Goal: Transaction & Acquisition: Purchase product/service

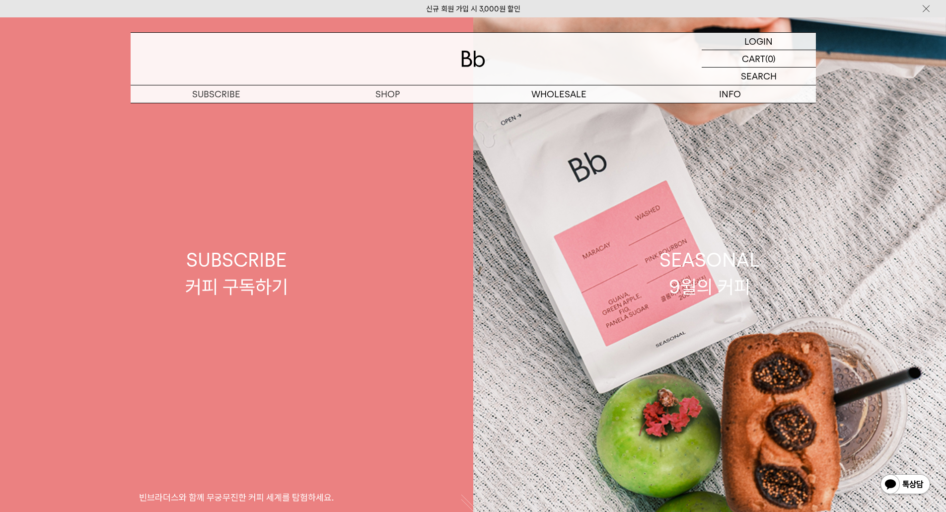
drag, startPoint x: 483, startPoint y: 5, endPoint x: 349, endPoint y: 186, distance: 224.8
click at [349, 186] on link "SUBSCRIBE 커피 구독하기 빈브라더스와 함께 무궁무진한 커피 세계를 탐험하세요." at bounding box center [236, 273] width 473 height 512
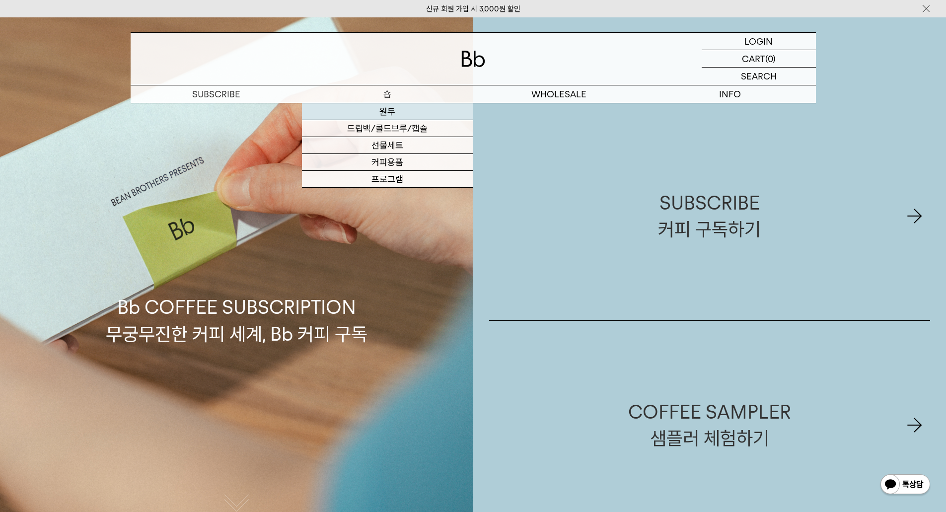
click at [387, 111] on link "원두" at bounding box center [387, 111] width 171 height 17
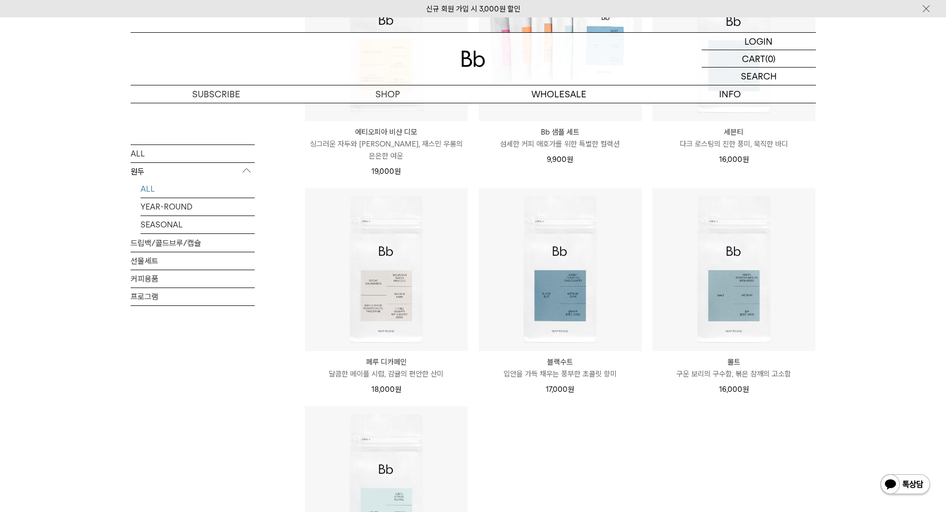
scroll to position [696, 0]
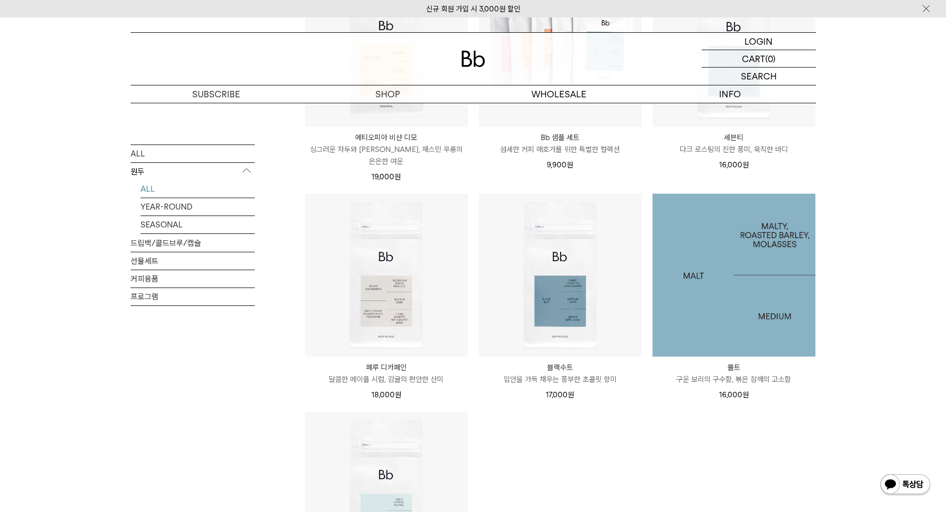
click at [772, 219] on img at bounding box center [734, 275] width 163 height 163
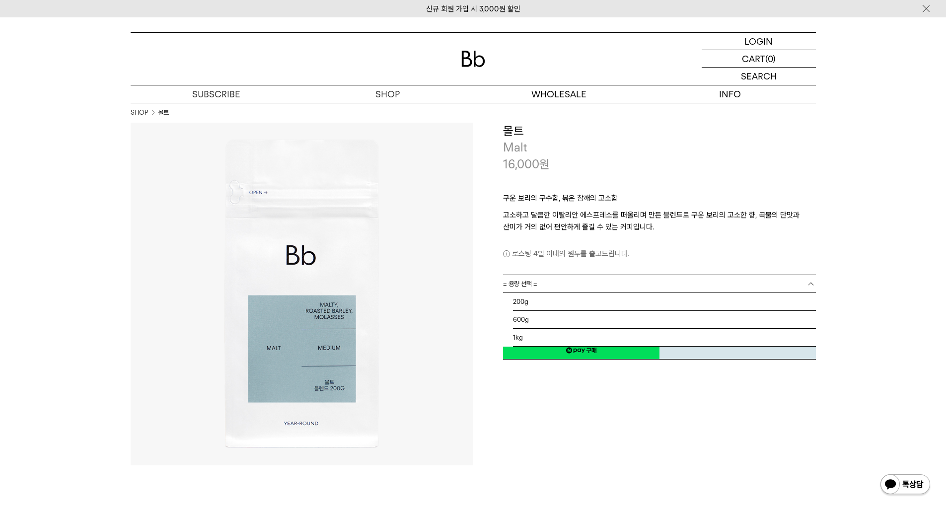
click at [547, 285] on link "= 용량 선택 =" at bounding box center [659, 283] width 313 height 17
click at [526, 337] on li "1kg" at bounding box center [664, 338] width 303 height 18
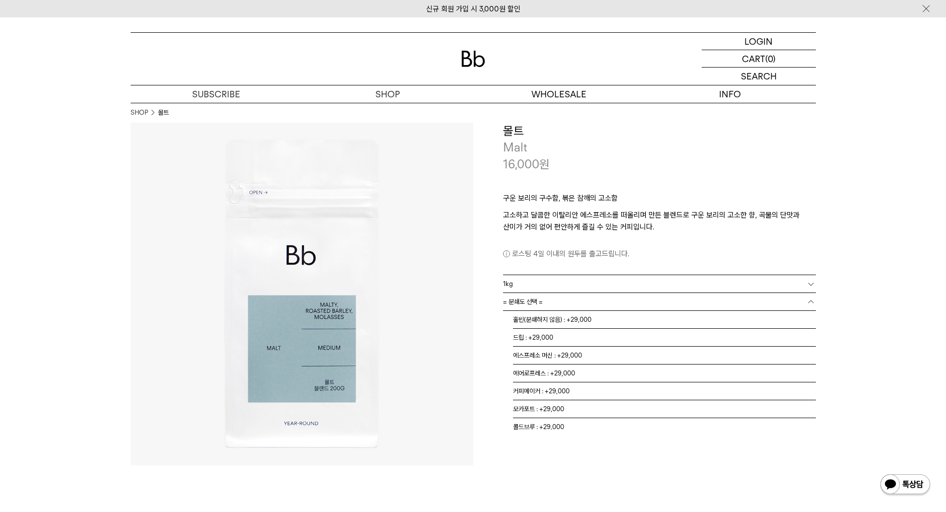
click at [545, 300] on link "= 분쇄도 선택 =" at bounding box center [659, 301] width 313 height 17
click at [544, 320] on li "홀빈(분쇄하지 않음) : +29,000" at bounding box center [664, 320] width 303 height 18
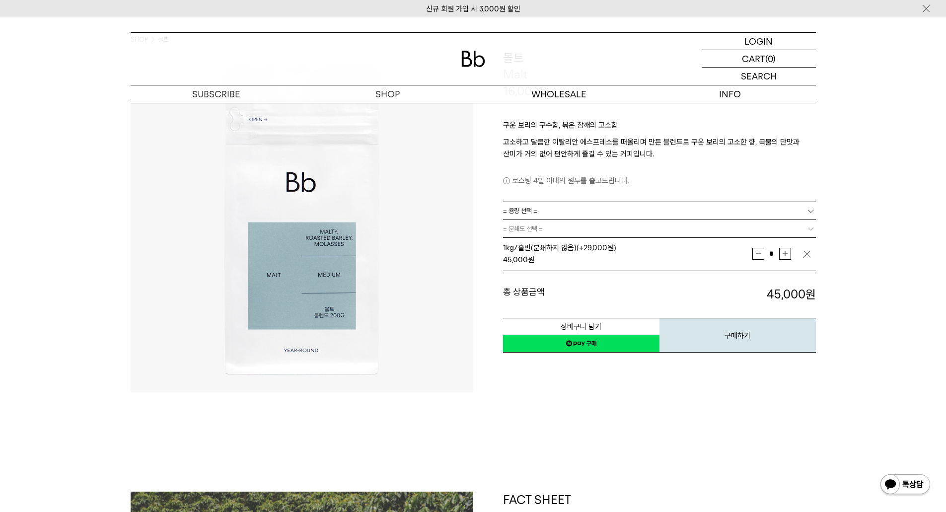
scroll to position [50, 0]
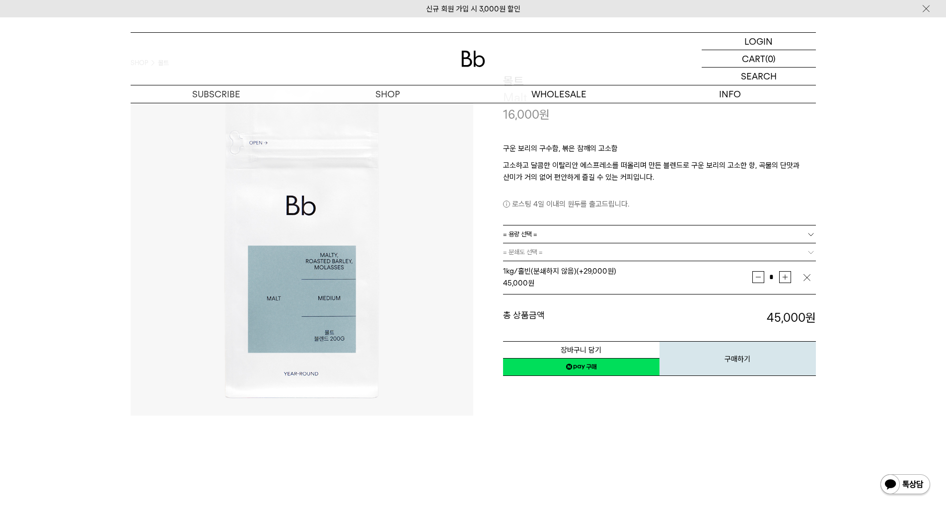
click at [420, 304] on img at bounding box center [302, 244] width 343 height 343
click at [734, 361] on button "구매하기" at bounding box center [738, 358] width 157 height 35
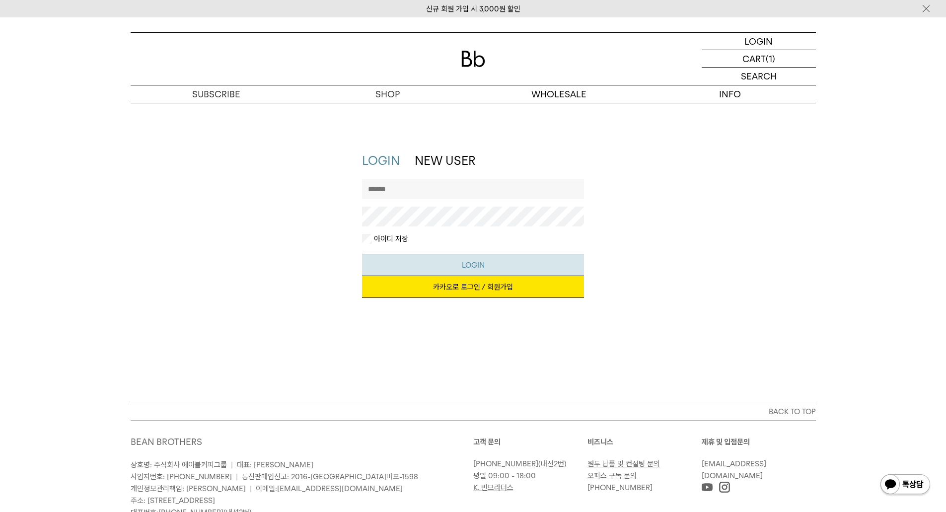
click at [482, 262] on button "LOGIN" at bounding box center [473, 265] width 222 height 22
click at [390, 187] on input "text" at bounding box center [473, 189] width 222 height 20
type input "**********"
click at [473, 262] on button "LOGIN" at bounding box center [473, 265] width 222 height 22
click at [487, 264] on button "LOGIN" at bounding box center [473, 265] width 222 height 22
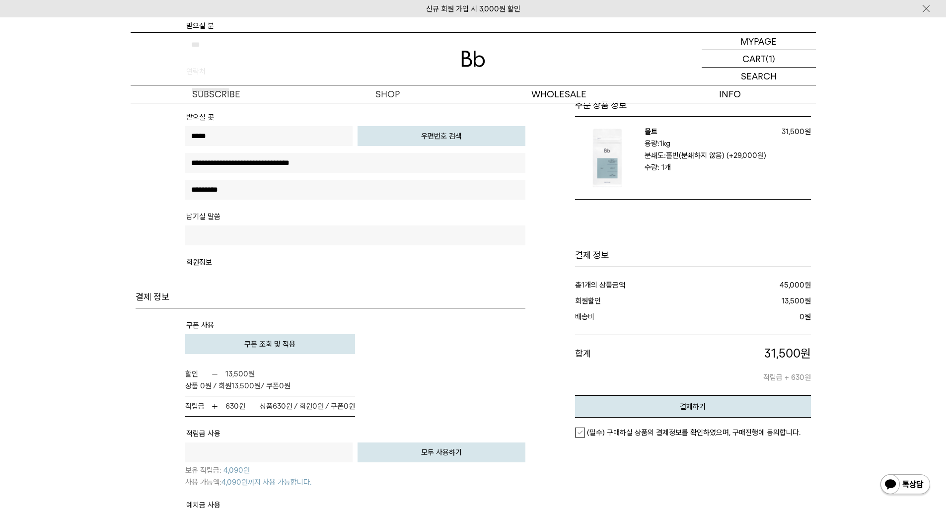
scroll to position [447, 0]
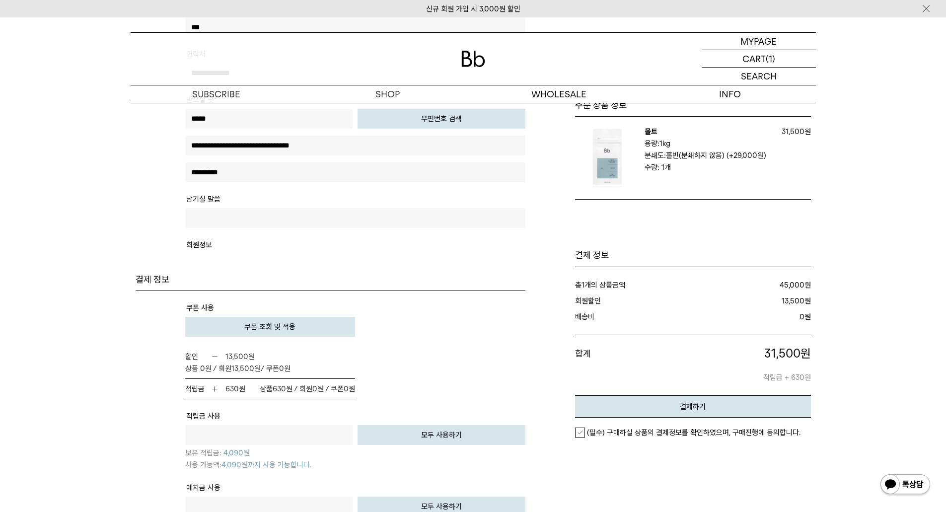
drag, startPoint x: 581, startPoint y: 431, endPoint x: 571, endPoint y: 436, distance: 11.3
click at [580, 431] on label "(필수) 구매하실 상품의 결제정보를 확인하였으며, 구매진행에 동의합니다." at bounding box center [688, 433] width 226 height 10
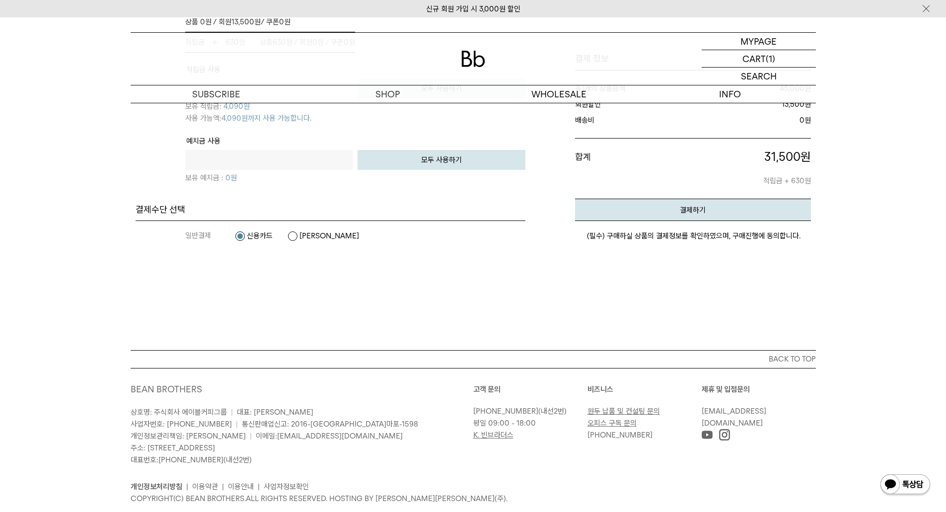
scroll to position [795, 0]
click at [685, 209] on em "결제하기" at bounding box center [693, 209] width 26 height 9
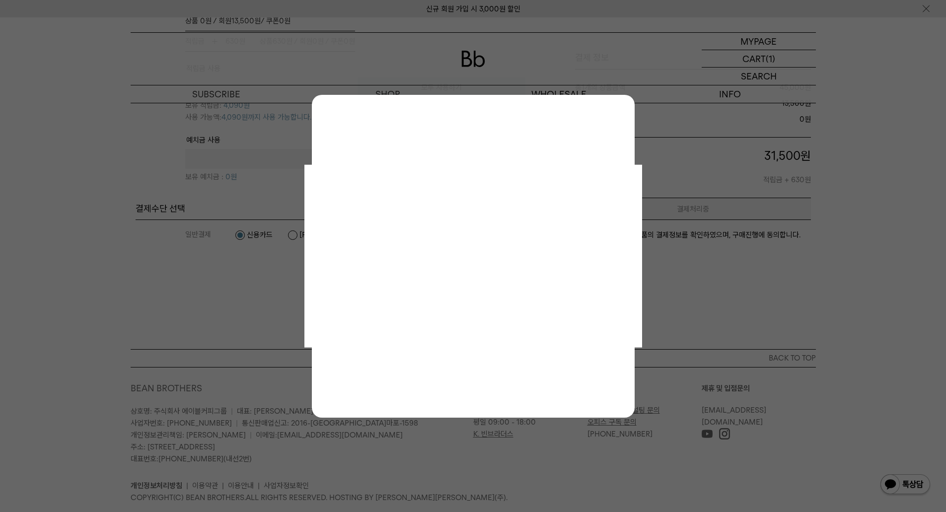
scroll to position [0, 0]
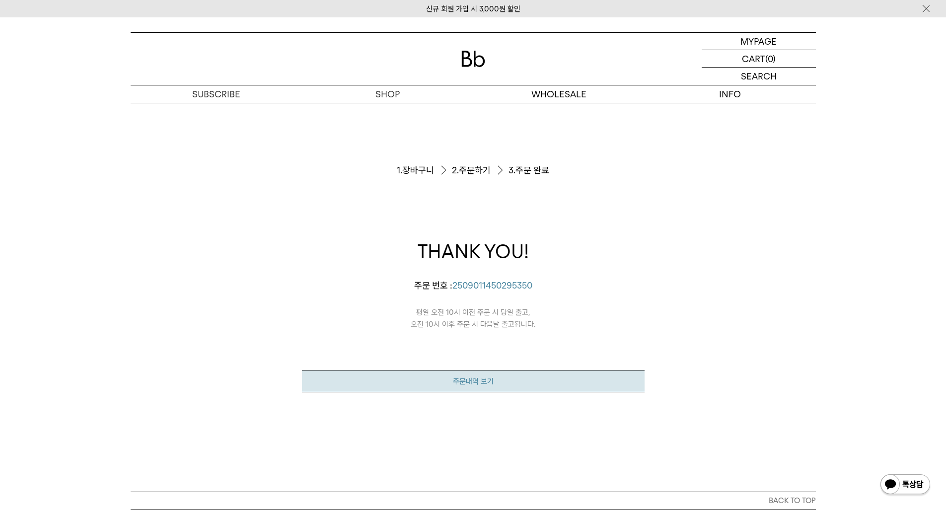
click at [489, 383] on link "주문내역 보기" at bounding box center [473, 381] width 343 height 22
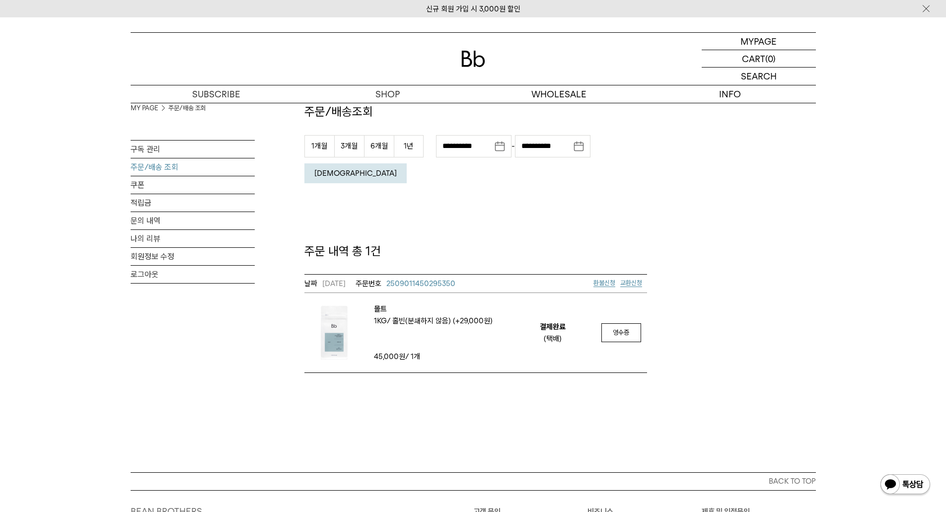
scroll to position [19, 0]
